Goal: Go to known website: Access a specific website the user already knows

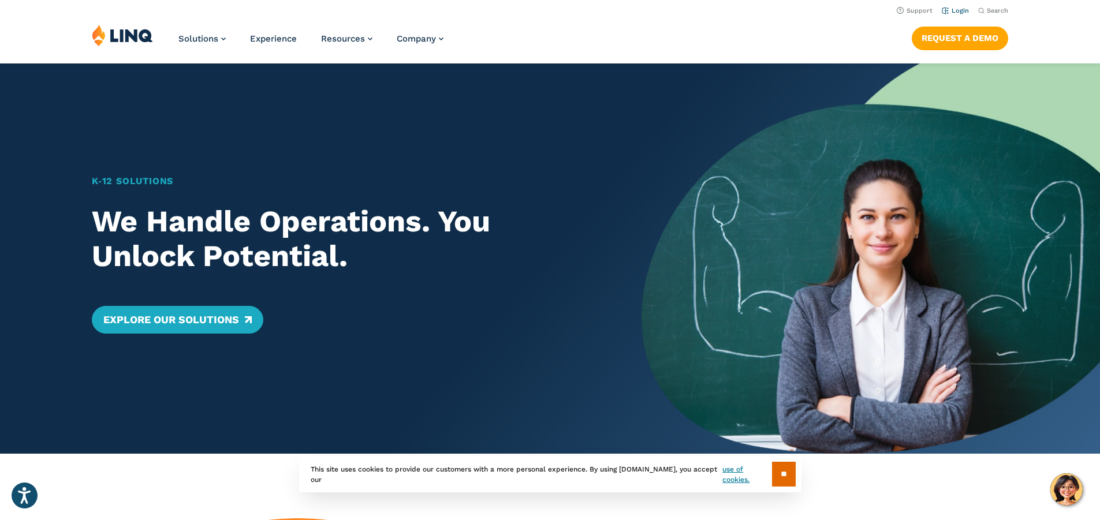
click at [955, 12] on link "Login" at bounding box center [955, 11] width 27 height 8
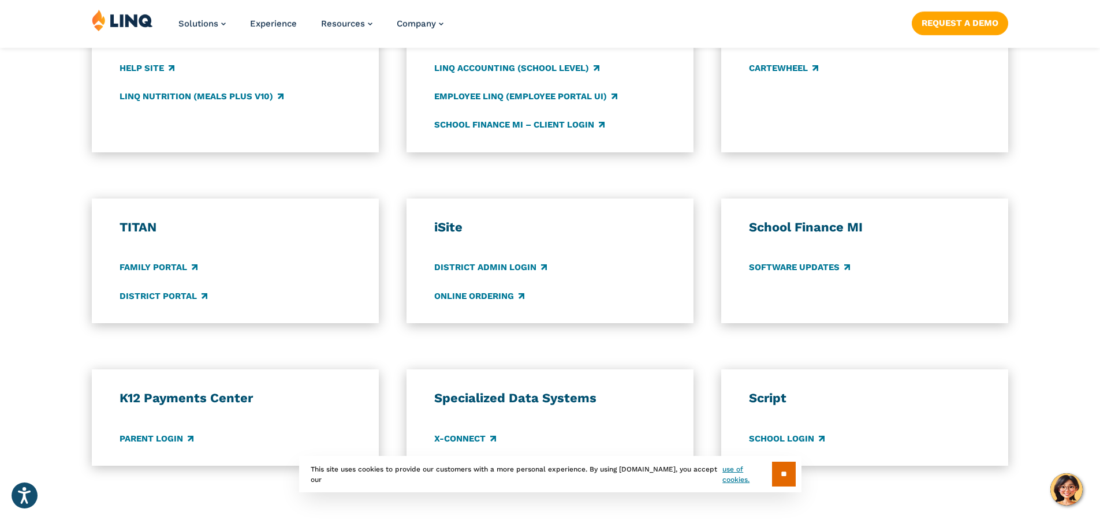
scroll to position [809, 0]
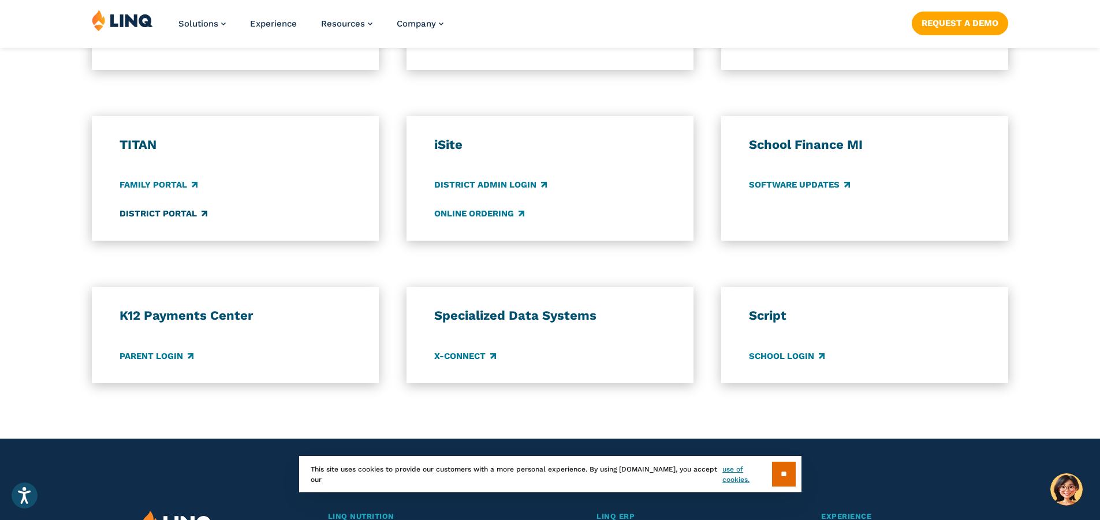
click at [158, 213] on link "District Portal" at bounding box center [164, 213] width 88 height 13
click at [178, 213] on link "District Portal" at bounding box center [164, 213] width 88 height 13
